Goal: Task Accomplishment & Management: Use online tool/utility

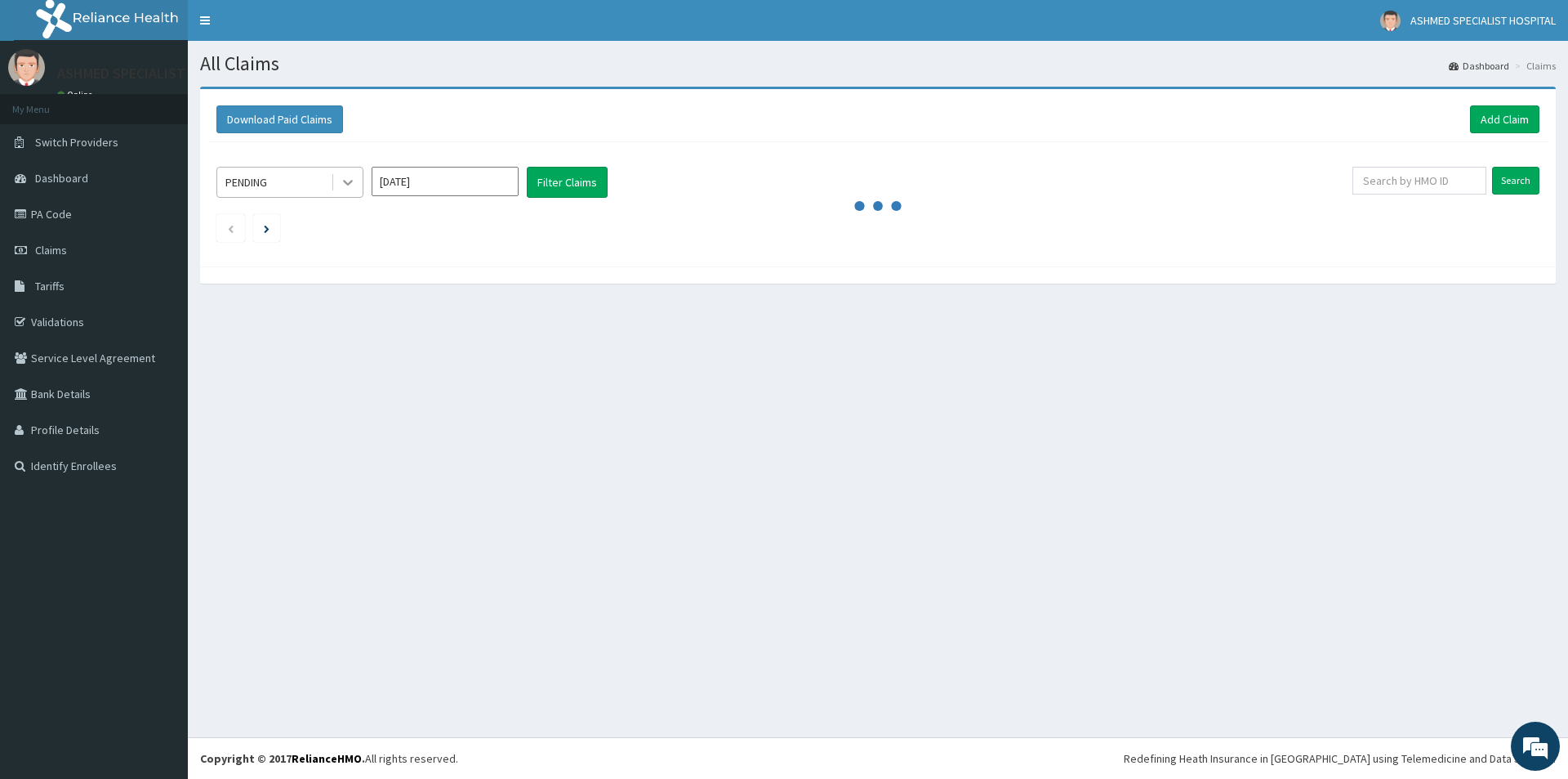
click at [349, 191] on div at bounding box center [348, 182] width 30 height 30
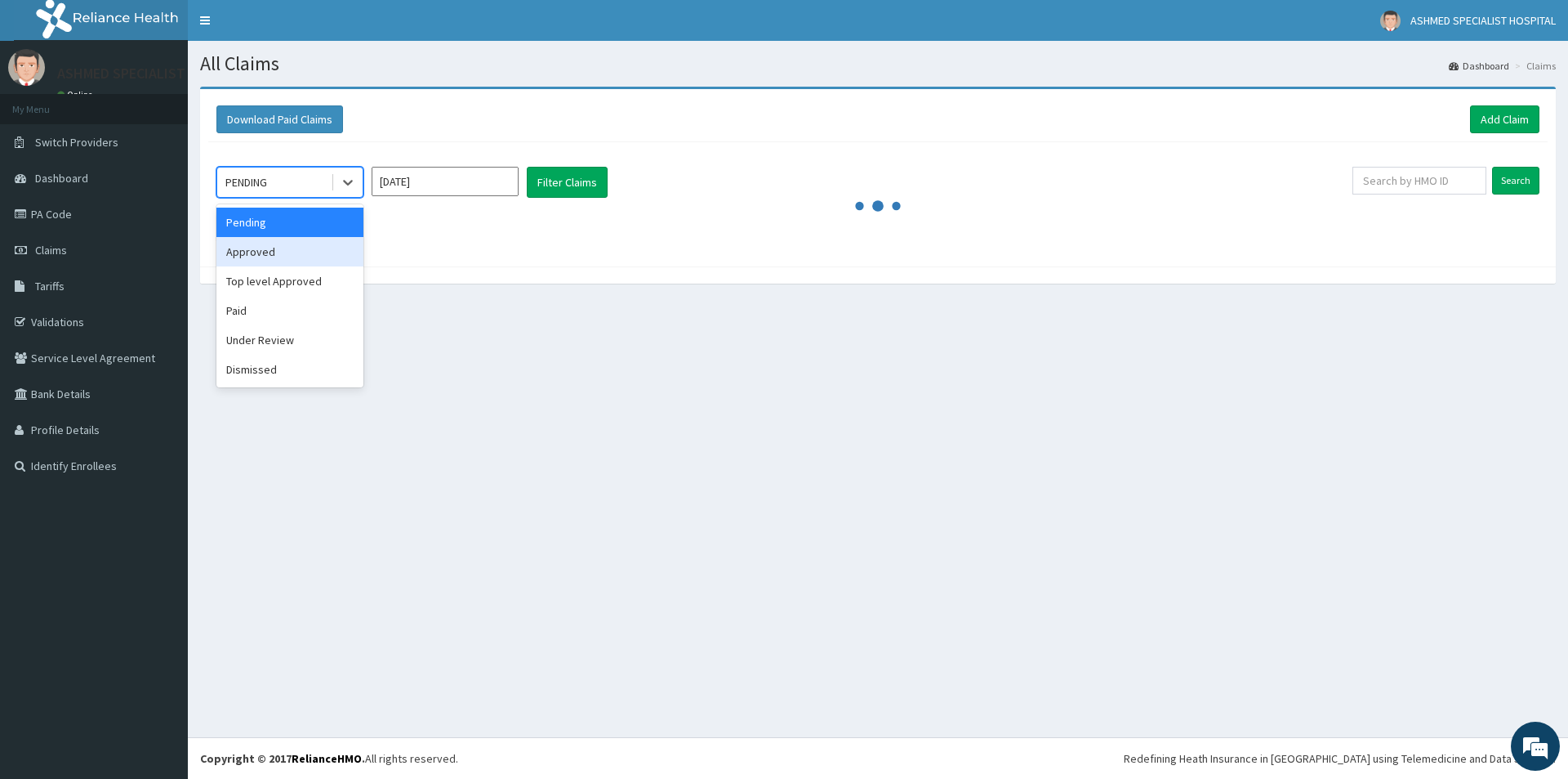
click at [330, 259] on div "Approved" at bounding box center [290, 251] width 147 height 30
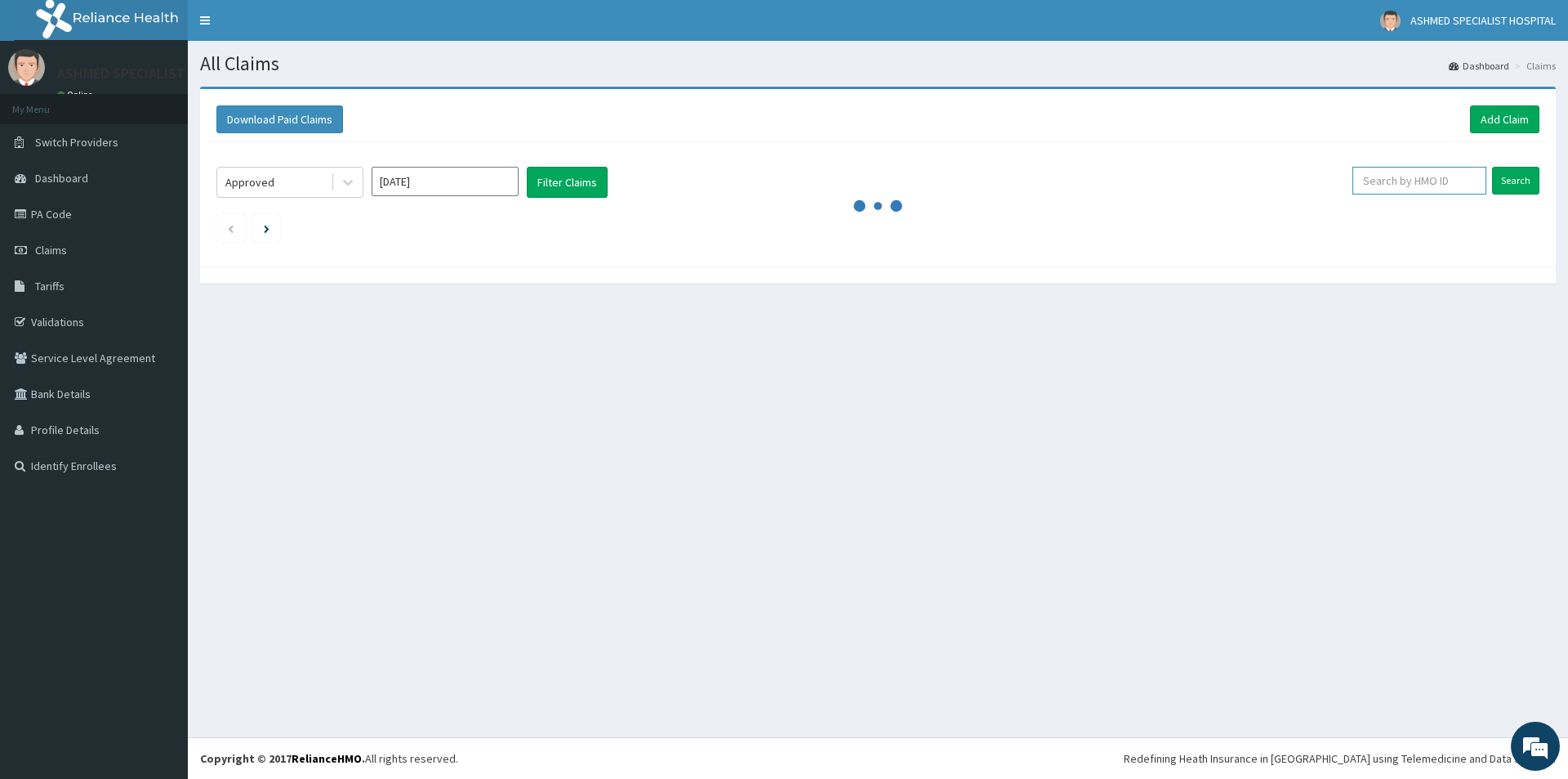
click at [1465, 183] on input "text" at bounding box center [1419, 180] width 134 height 28
type input "PA/F8F0D3"
click at [1510, 172] on input "Search" at bounding box center [1516, 180] width 47 height 28
click at [1513, 186] on input "Search" at bounding box center [1516, 180] width 47 height 28
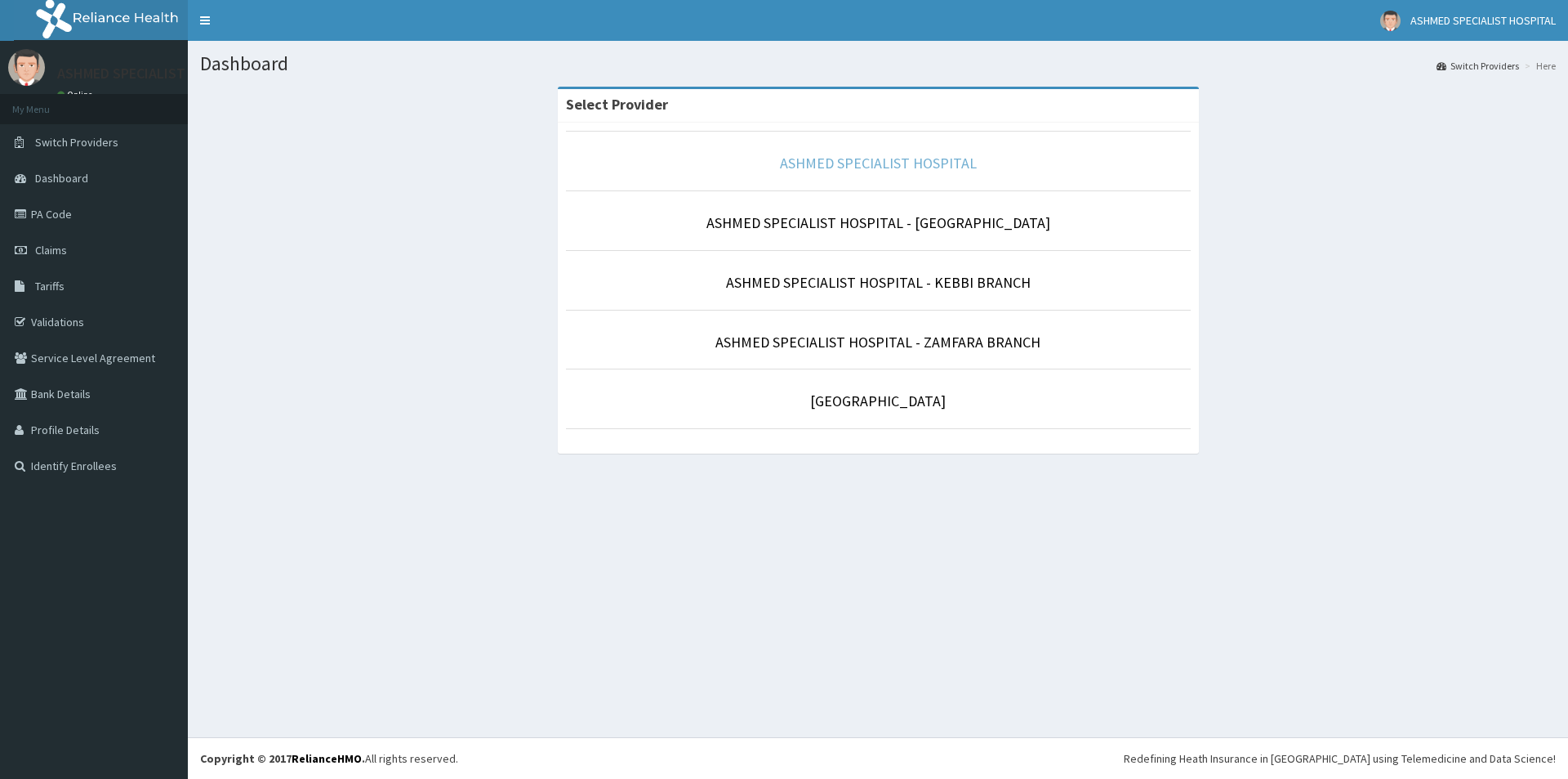
click at [894, 163] on link "ASHMED SPECIALIST HOSPITAL" at bounding box center [877, 162] width 197 height 19
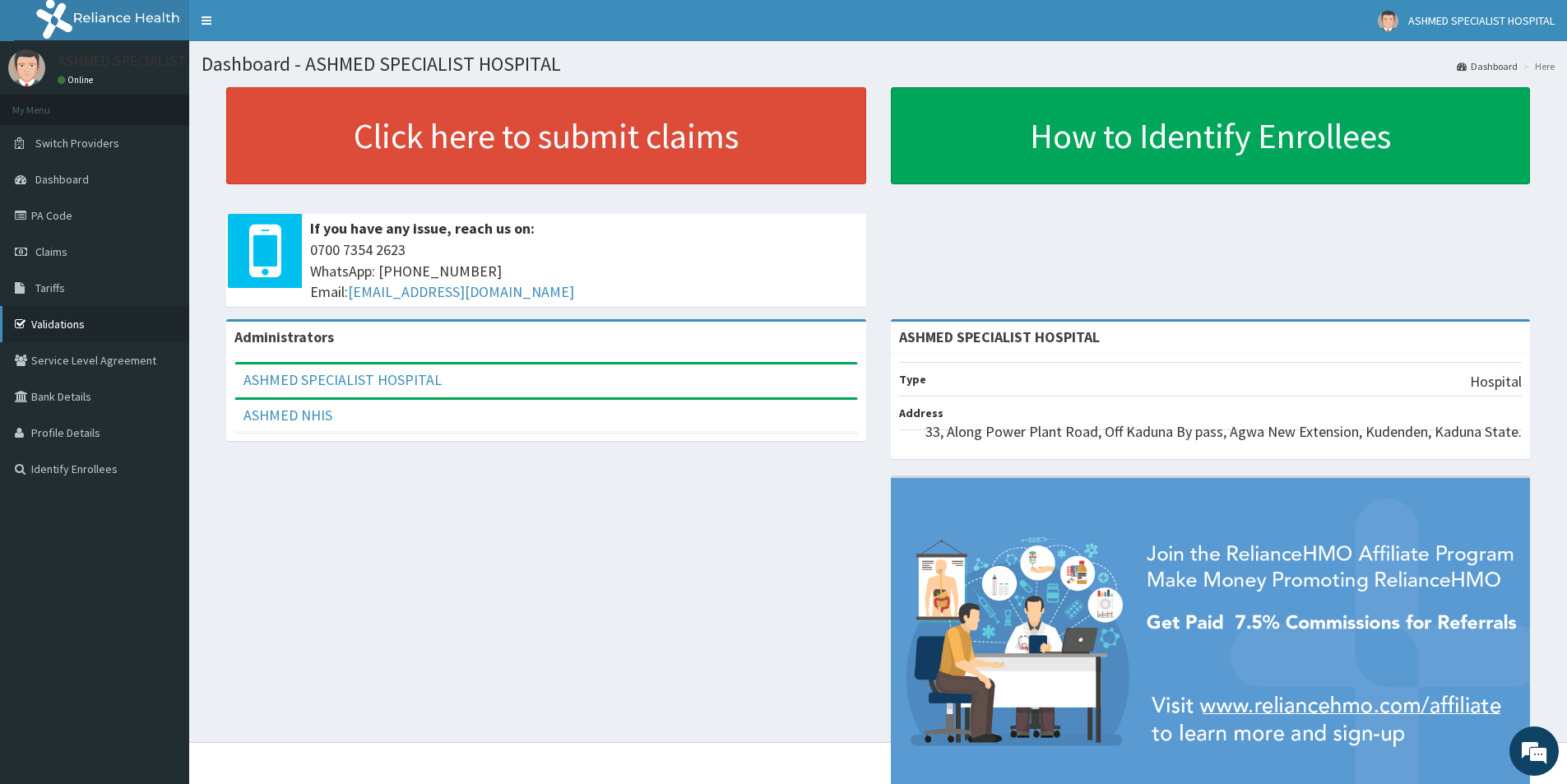
click at [62, 322] on link "Validations" at bounding box center [95, 324] width 189 height 36
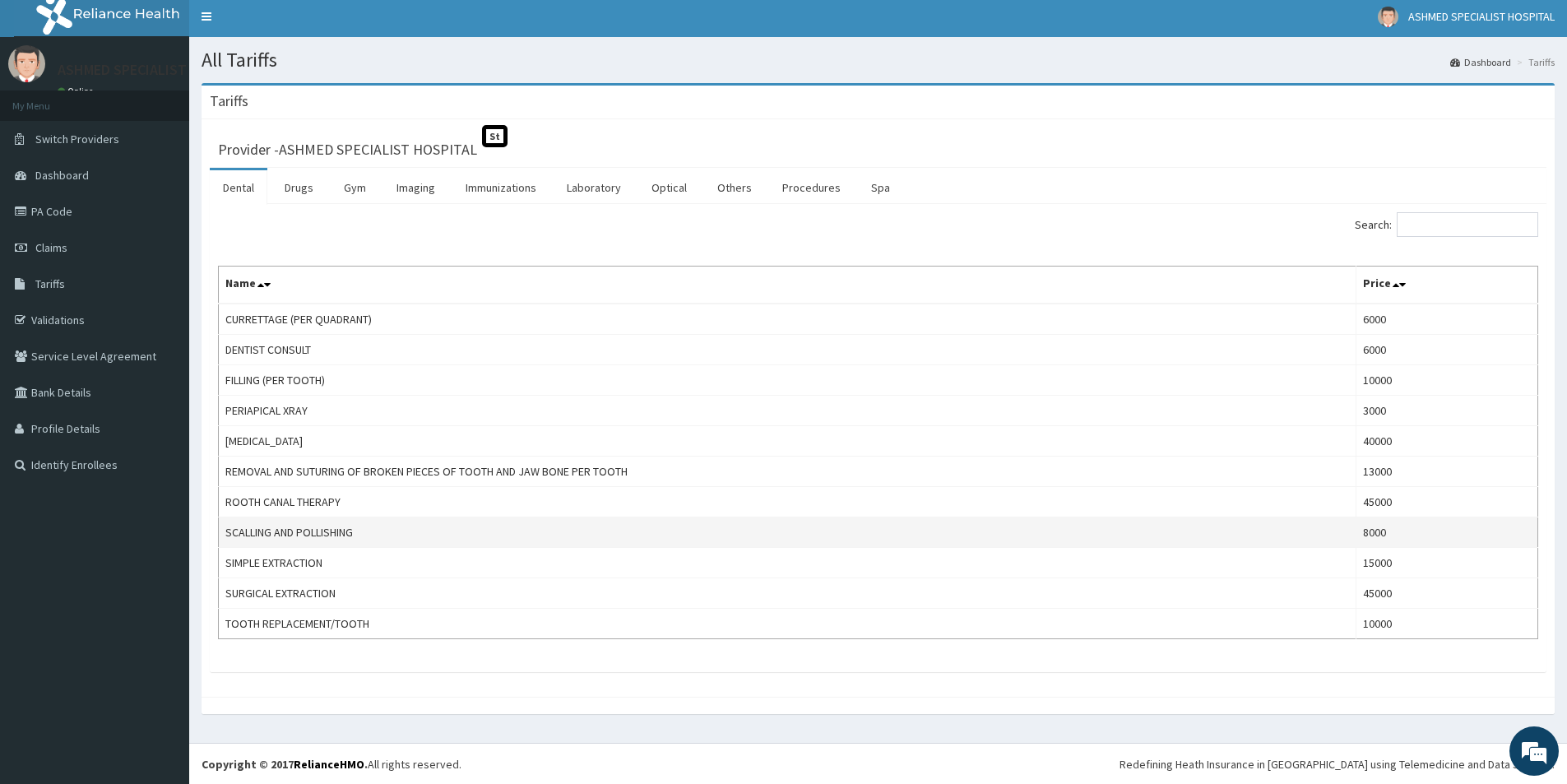
scroll to position [5, 0]
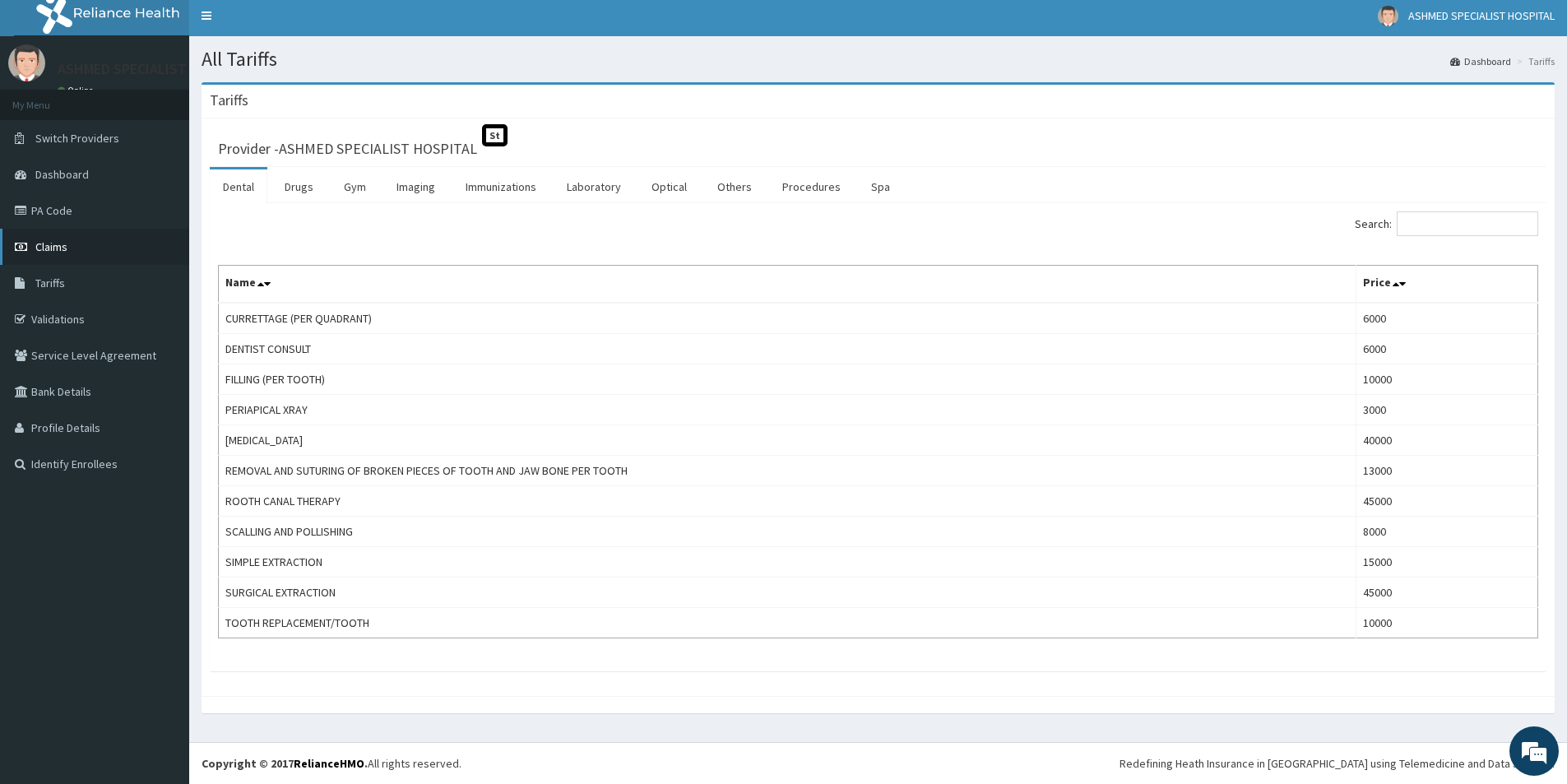
click at [64, 251] on span "Claims" at bounding box center [51, 246] width 32 height 15
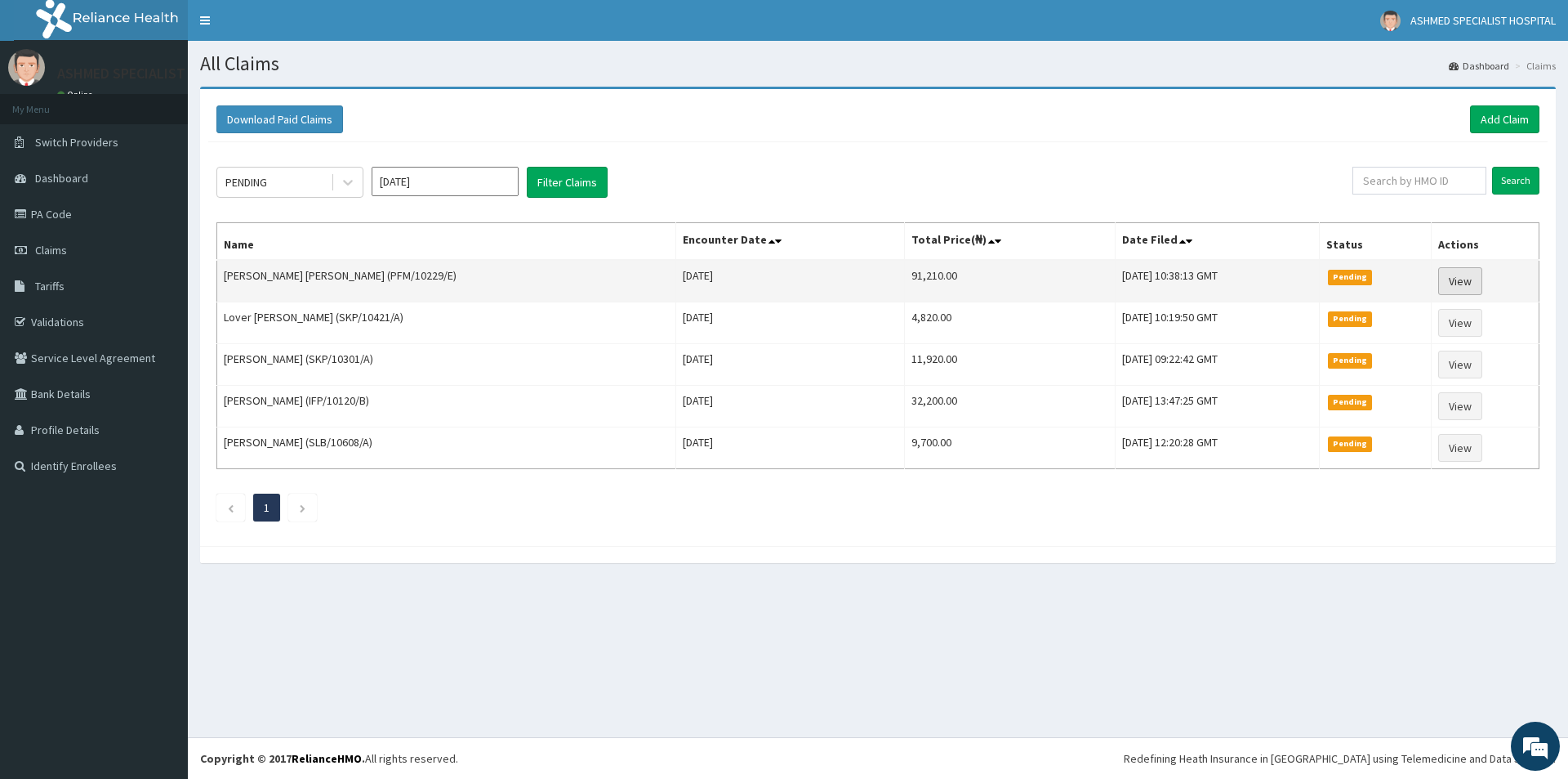
click at [1459, 280] on link "View" at bounding box center [1460, 281] width 45 height 28
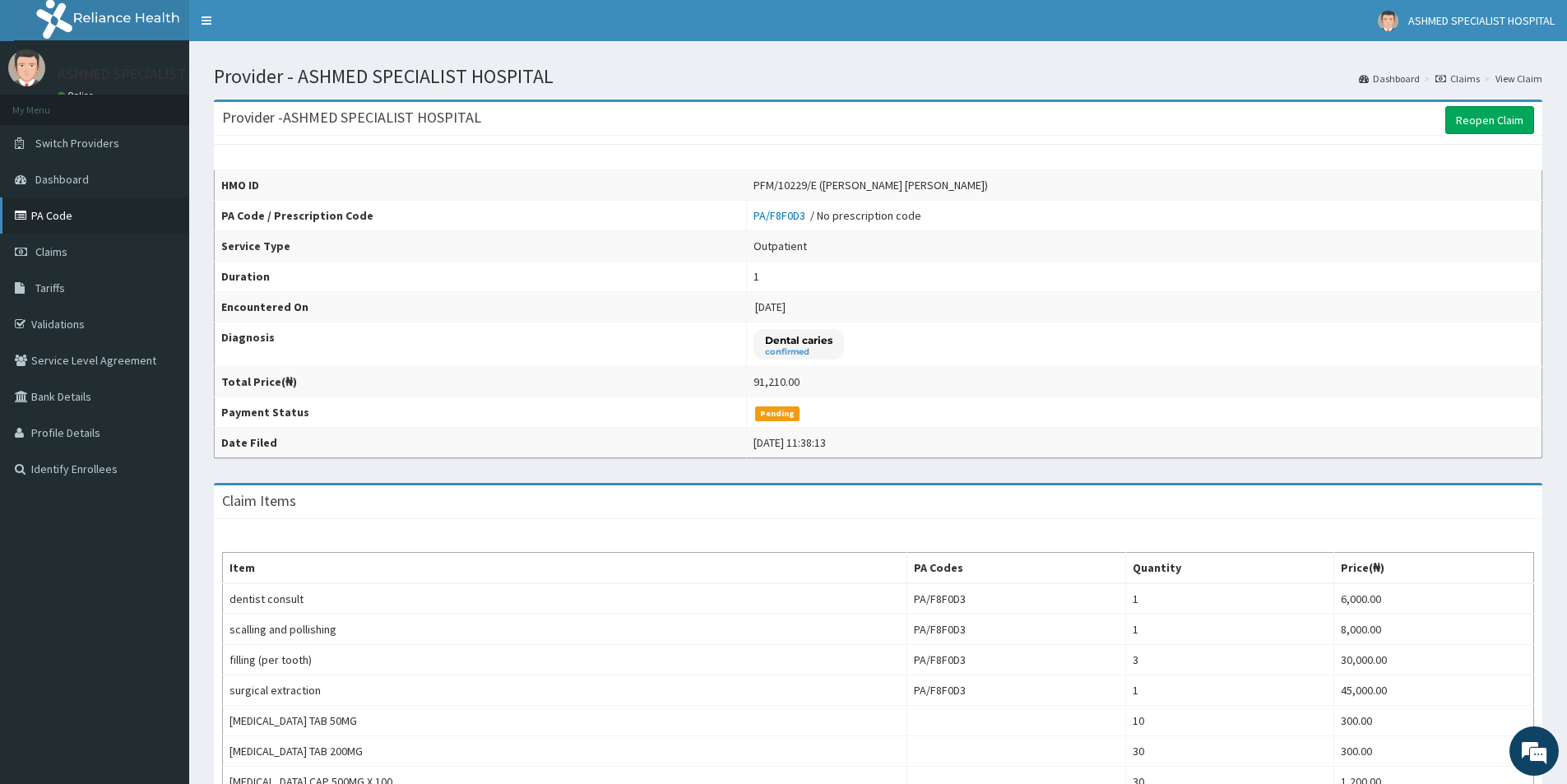
click at [67, 224] on link "PA Code" at bounding box center [95, 215] width 189 height 36
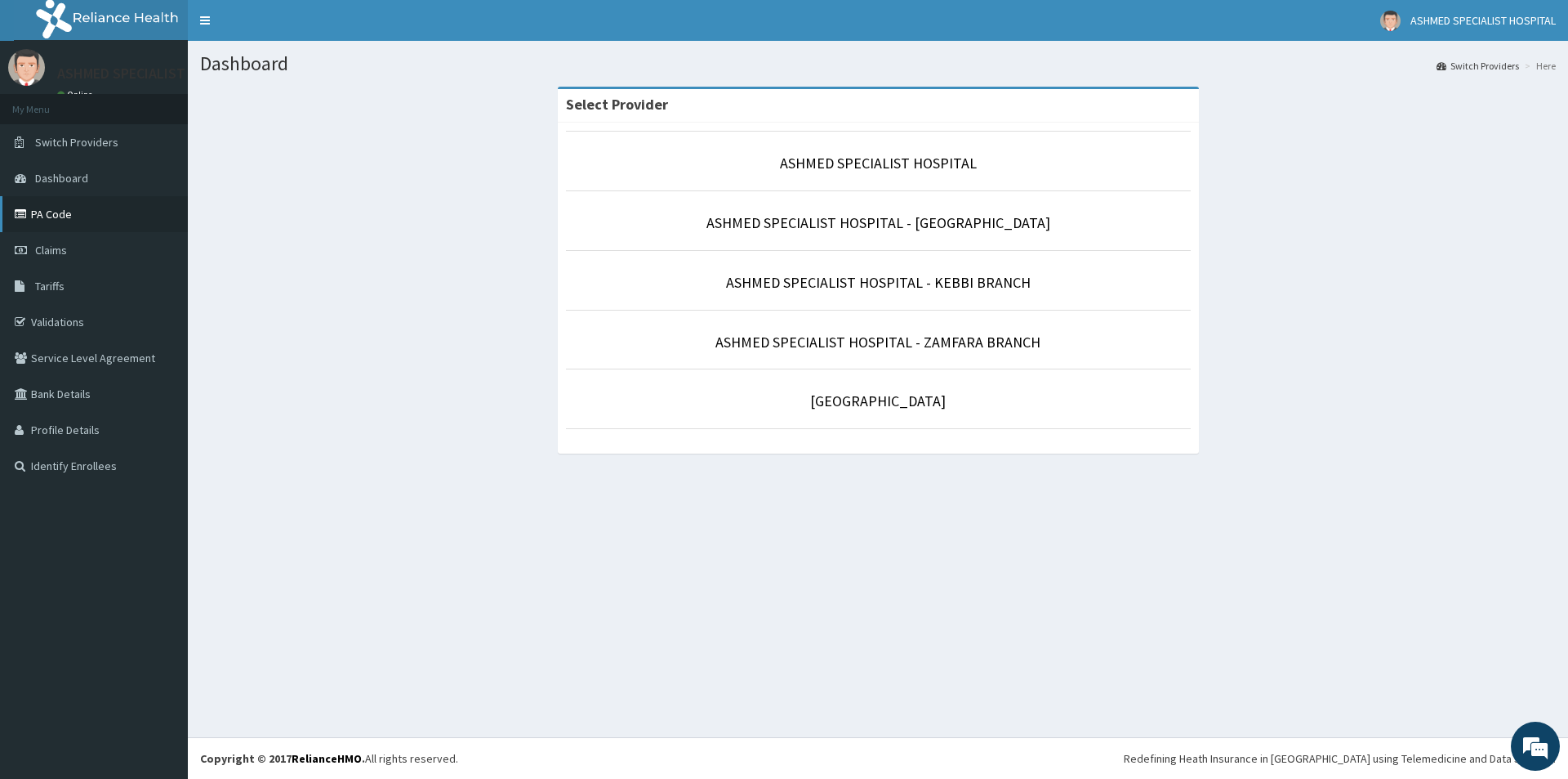
click at [63, 225] on link "PA Code" at bounding box center [94, 214] width 188 height 36
